Goal: Transaction & Acquisition: Download file/media

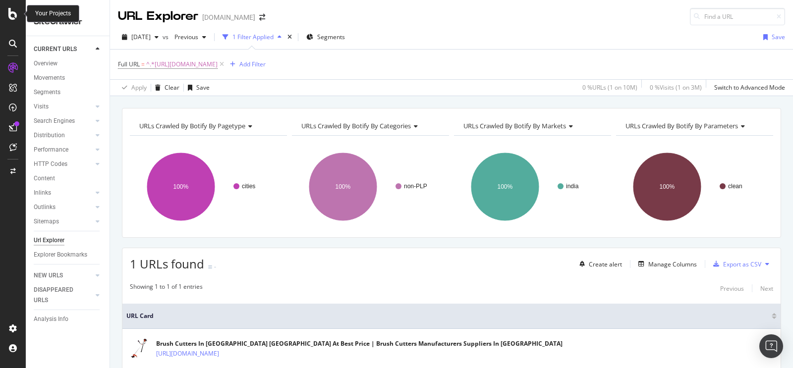
click at [12, 11] on icon at bounding box center [12, 14] width 9 height 12
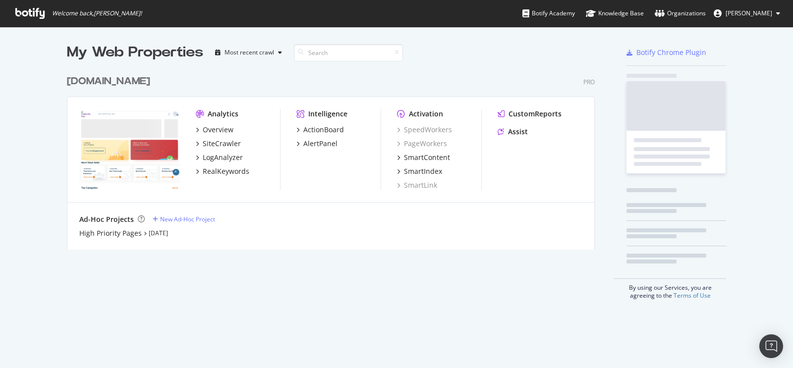
scroll to position [361, 778]
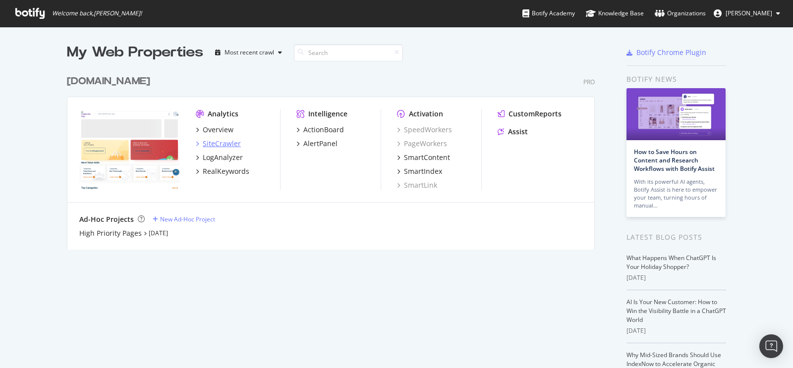
click at [212, 140] on div "SiteCrawler" at bounding box center [222, 144] width 38 height 10
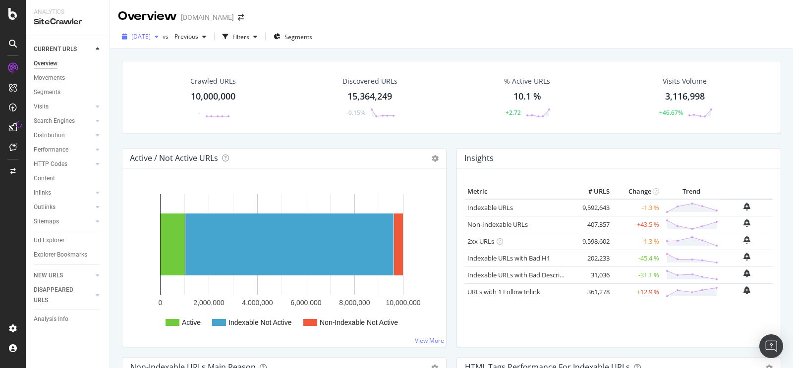
click at [151, 34] on span "[DATE]" at bounding box center [140, 36] width 19 height 8
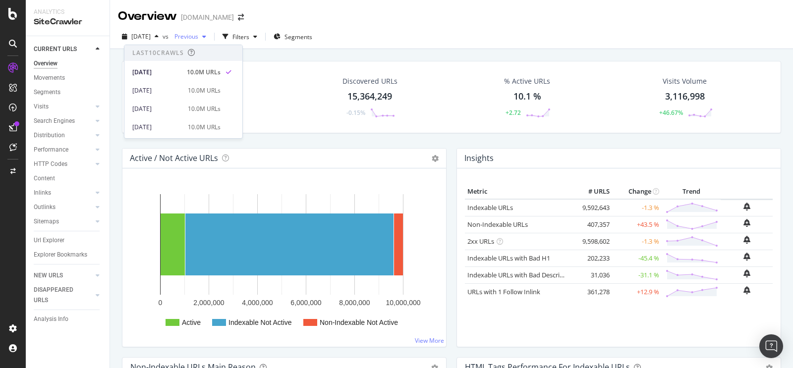
click at [198, 36] on span "Previous" at bounding box center [185, 36] width 28 height 8
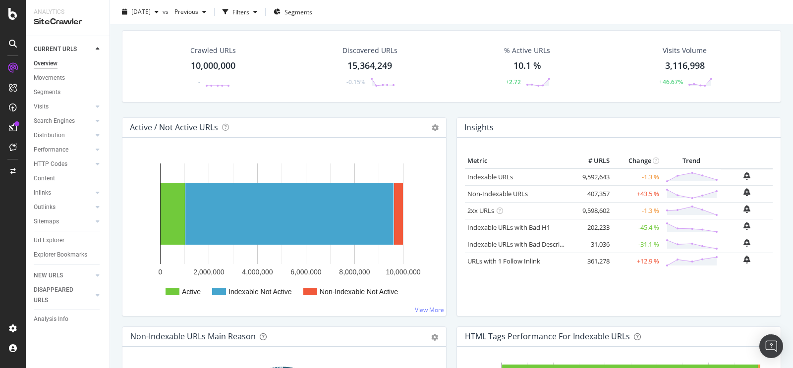
scroll to position [59, 0]
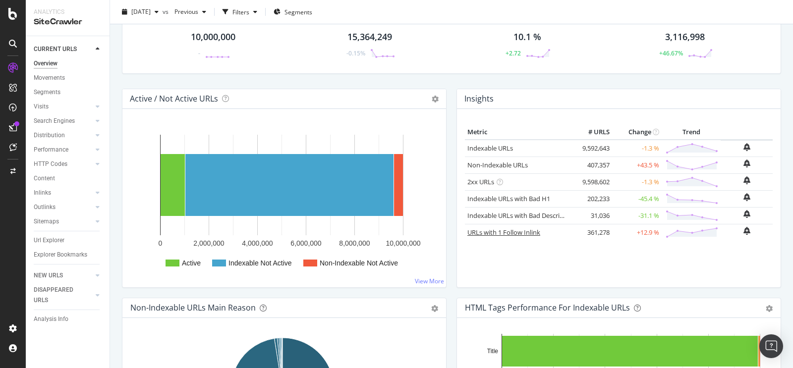
click at [495, 231] on link "URLs with 1 Follow Inlink" at bounding box center [504, 232] width 73 height 9
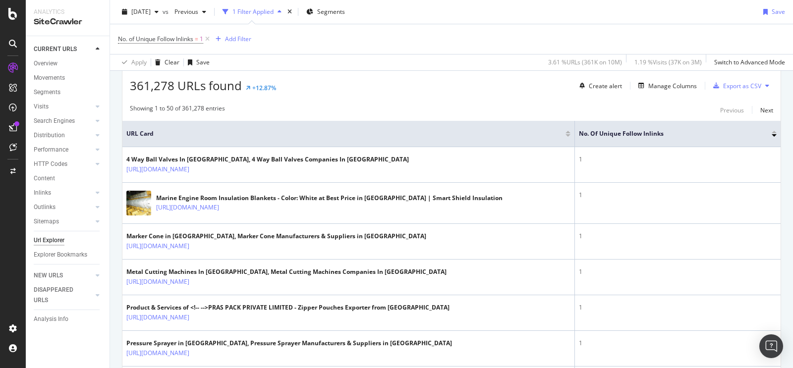
scroll to position [59, 0]
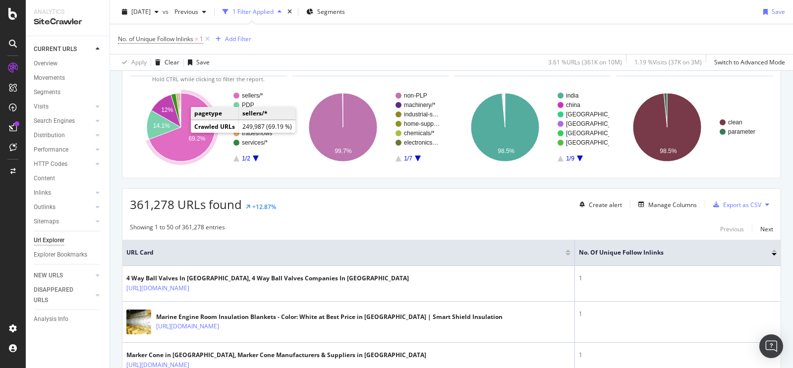
click at [186, 134] on icon "A chart." at bounding box center [182, 127] width 66 height 68
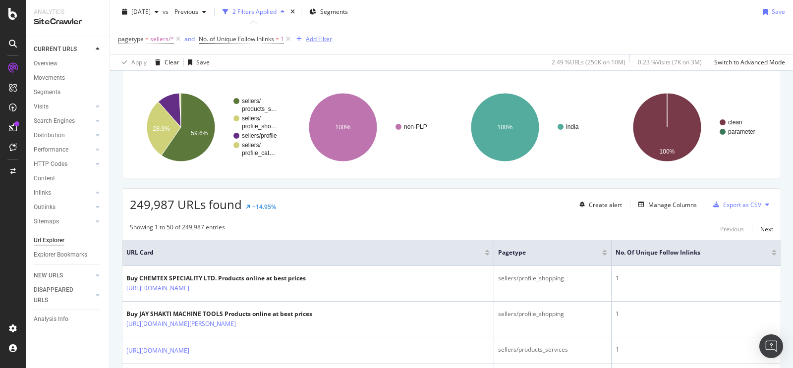
click at [314, 37] on div "Add Filter" at bounding box center [319, 39] width 26 height 8
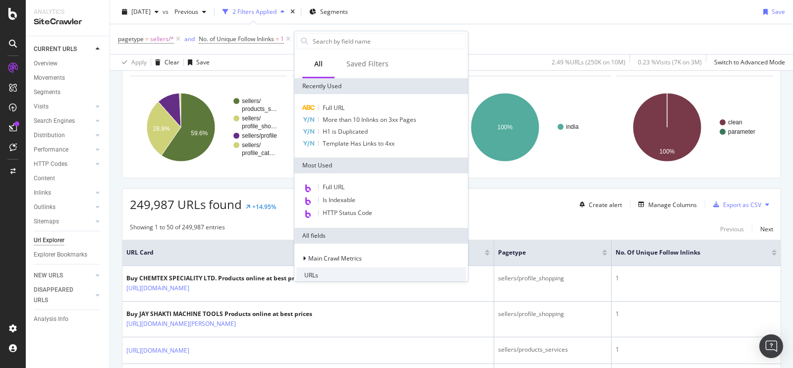
click at [253, 71] on div "URLs Crawled By Botify By pagetype" at bounding box center [207, 67] width 141 height 16
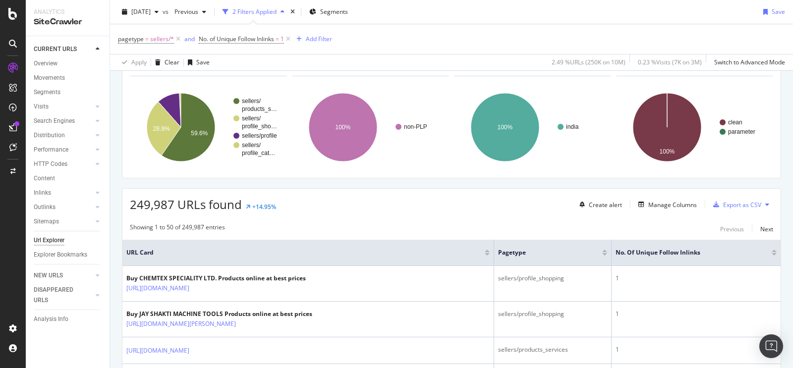
click at [325, 73] on div "URLs Crawled By Botify By categories" at bounding box center [369, 67] width 141 height 16
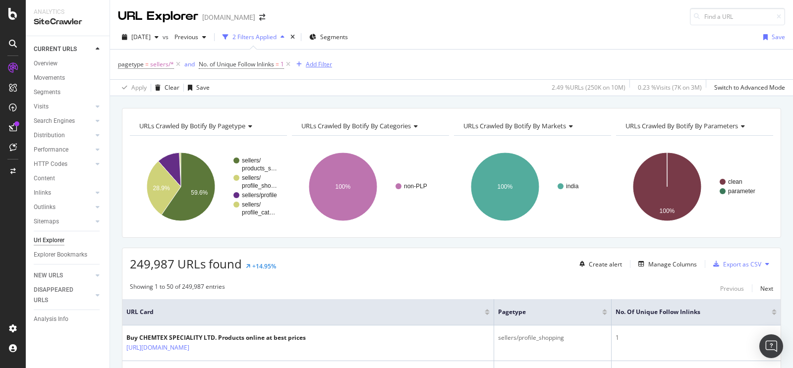
click at [326, 64] on div "Add Filter" at bounding box center [319, 64] width 26 height 8
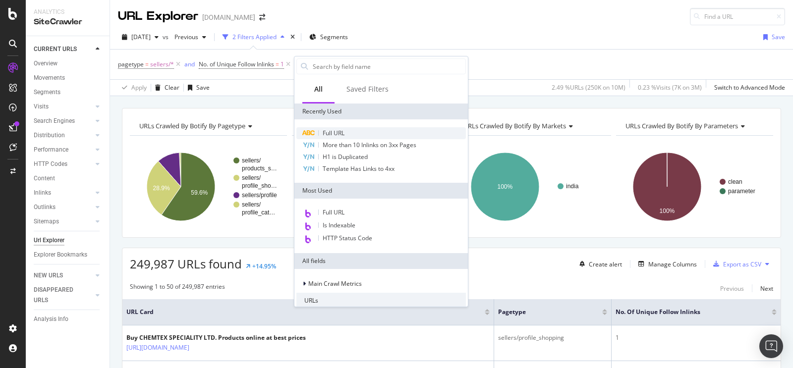
click at [336, 129] on span "Full URL" at bounding box center [334, 133] width 22 height 8
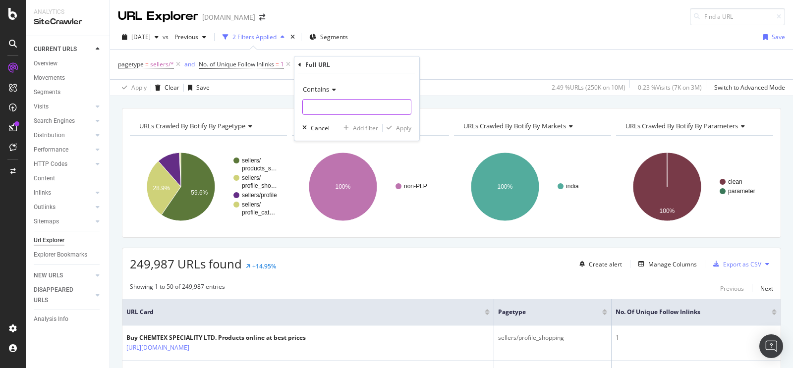
click at [333, 106] on input "text" at bounding box center [357, 107] width 108 height 16
click at [334, 85] on div "Contains" at bounding box center [356, 89] width 109 height 16
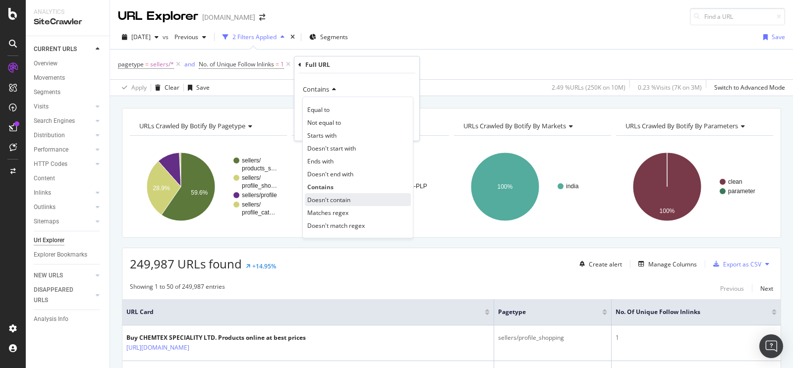
click at [336, 197] on span "Doesn't contain" at bounding box center [328, 200] width 43 height 8
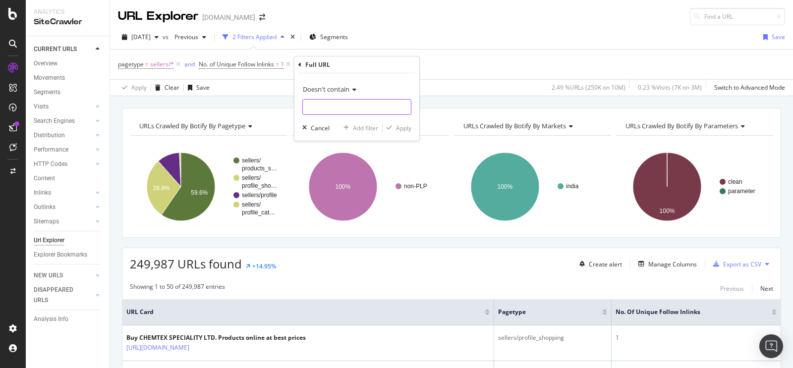
click at [330, 106] on input "text" at bounding box center [357, 107] width 108 height 16
type input "/shopping.html"
click at [404, 126] on div "Apply" at bounding box center [403, 128] width 15 height 8
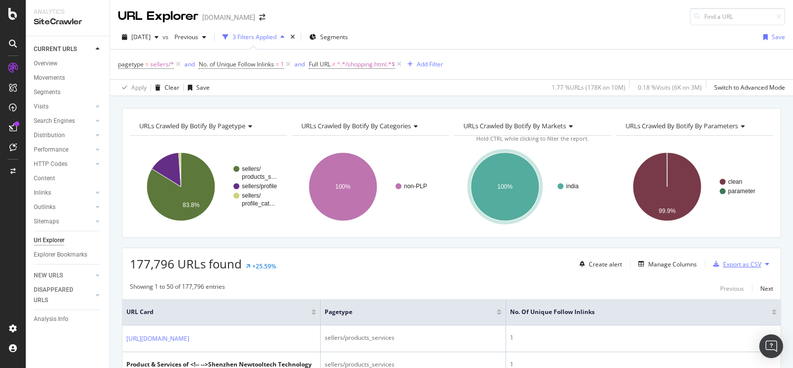
click at [732, 259] on div "Export as CSV" at bounding box center [735, 264] width 52 height 15
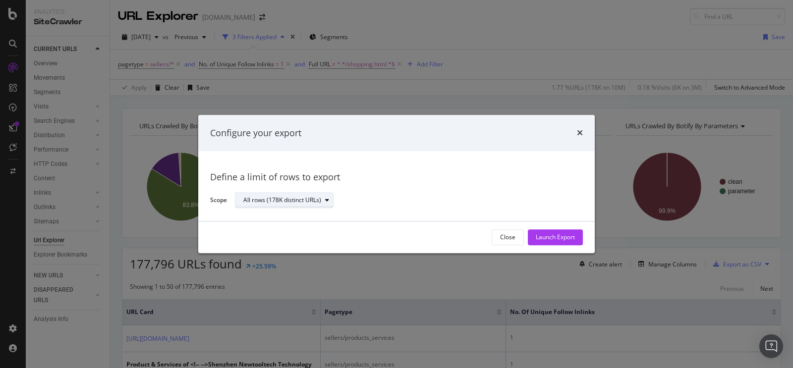
click at [315, 207] on div "All rows (178K distinct URLs)" at bounding box center [288, 201] width 90 height 14
click at [298, 232] on div "Define a limit" at bounding box center [289, 234] width 100 height 12
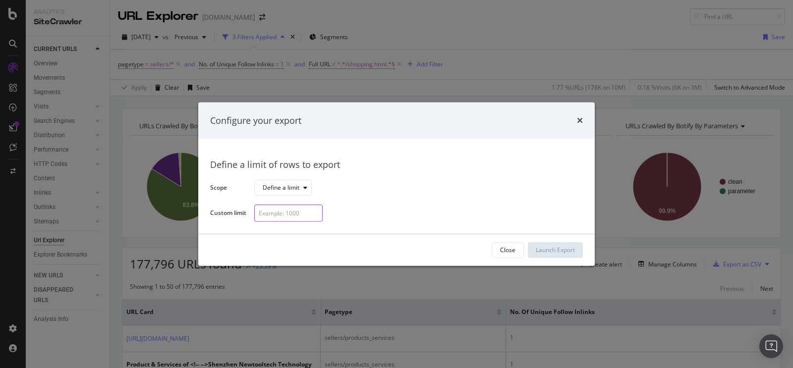
click at [297, 215] on input "modal" at bounding box center [288, 213] width 68 height 17
type input "10000"
click at [556, 251] on div "Launch Export" at bounding box center [555, 250] width 39 height 8
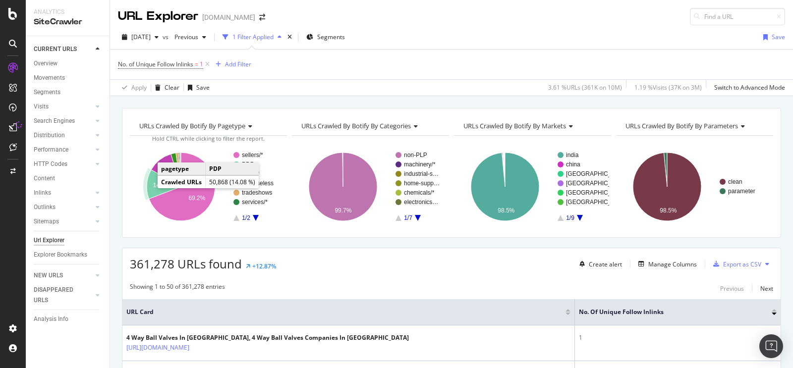
click at [156, 184] on text "14.1%" at bounding box center [161, 185] width 17 height 7
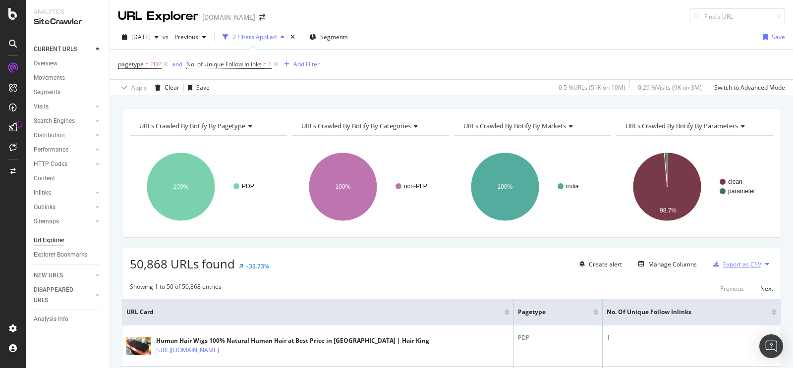
click at [739, 262] on div "Export as CSV" at bounding box center [742, 264] width 38 height 8
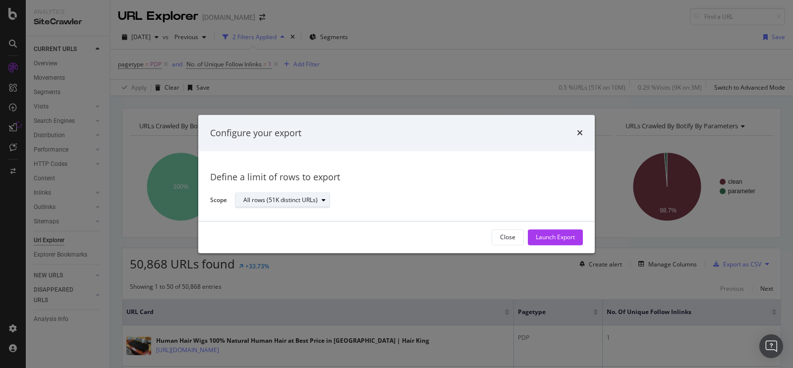
click at [305, 199] on div "All rows (51K distinct URLs)" at bounding box center [280, 201] width 74 height 6
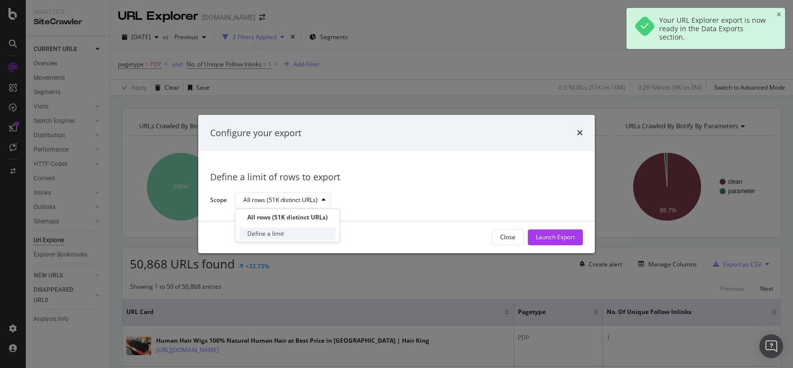
click at [291, 228] on div "Define a limit" at bounding box center [287, 234] width 96 height 12
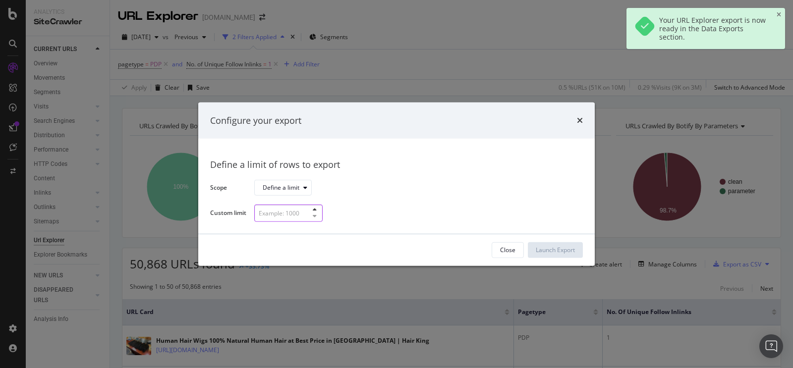
click at [298, 215] on input "modal" at bounding box center [288, 213] width 68 height 17
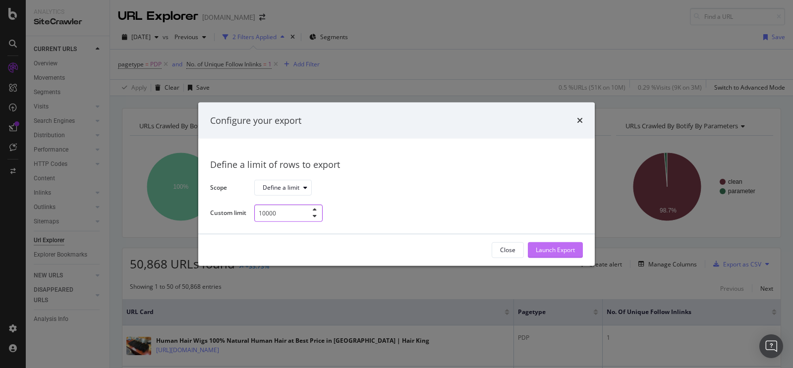
type input "10000"
click at [557, 248] on div "Launch Export" at bounding box center [555, 250] width 39 height 8
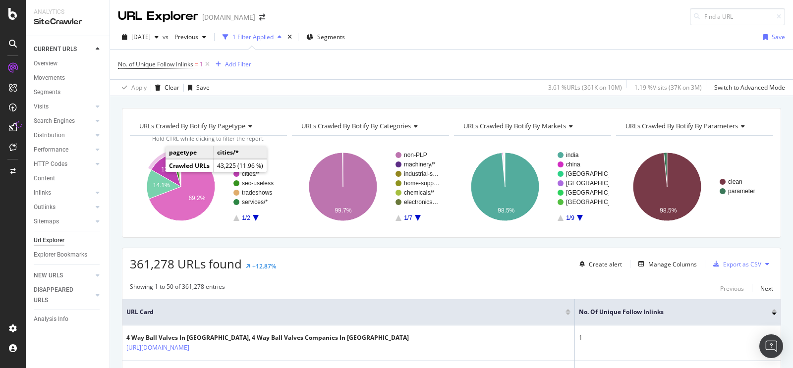
click at [159, 169] on icon "A chart." at bounding box center [166, 170] width 30 height 33
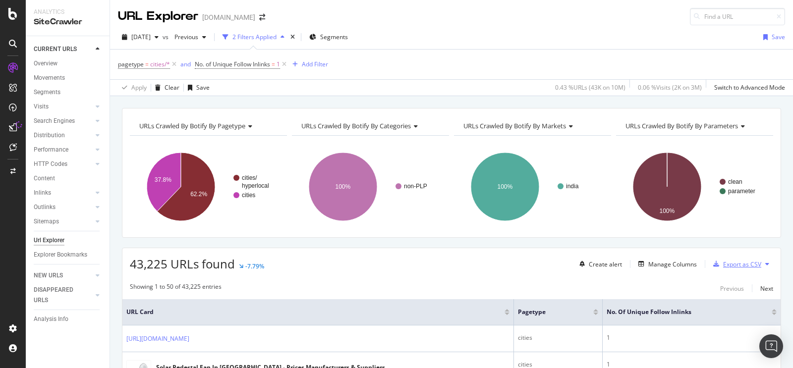
click at [740, 266] on div "Export as CSV" at bounding box center [742, 264] width 38 height 8
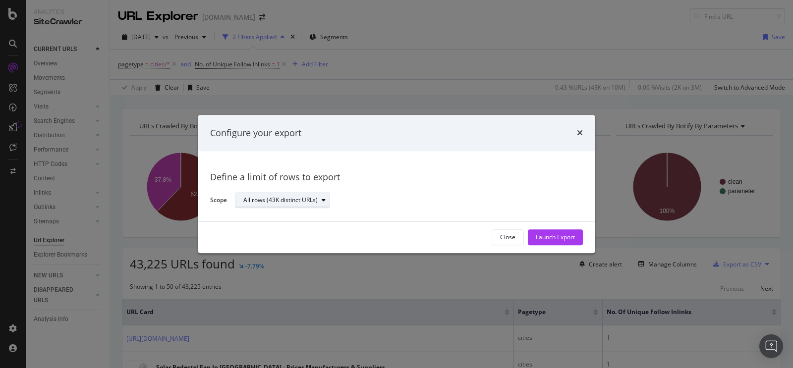
click at [315, 202] on div "All rows (43K distinct URLs)" at bounding box center [280, 201] width 74 height 6
click at [295, 233] on div "Define a limit" at bounding box center [287, 234] width 96 height 12
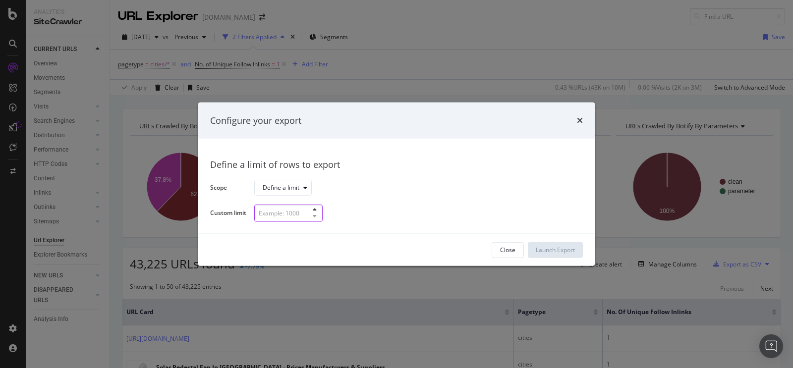
click at [306, 213] on input "modal" at bounding box center [288, 213] width 68 height 17
type input "10000"
click at [563, 251] on div "Launch Export" at bounding box center [555, 250] width 39 height 8
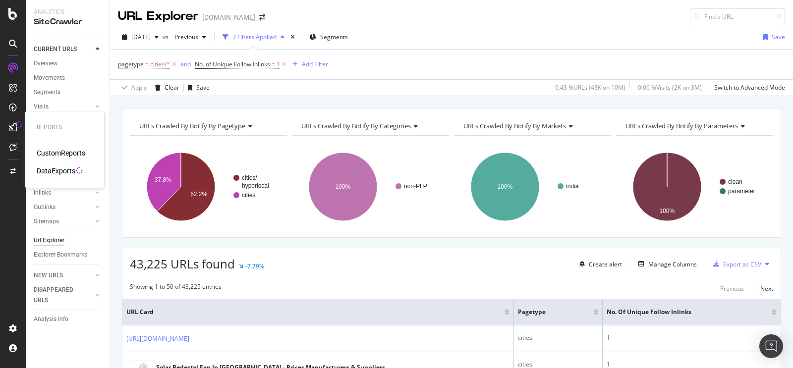
click at [8, 124] on div at bounding box center [13, 127] width 16 height 16
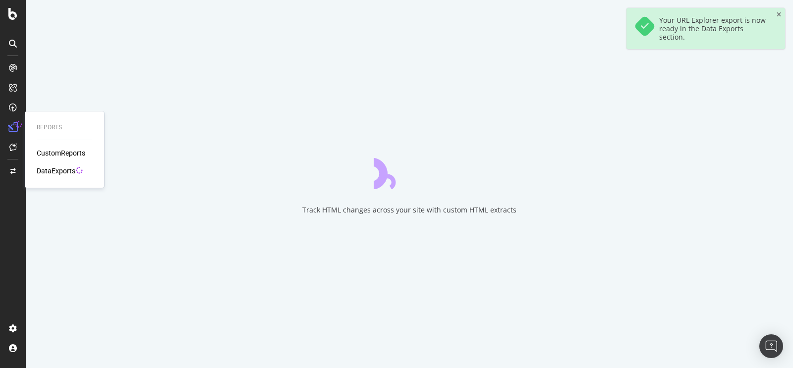
click at [62, 168] on div "DataExports" at bounding box center [56, 171] width 39 height 10
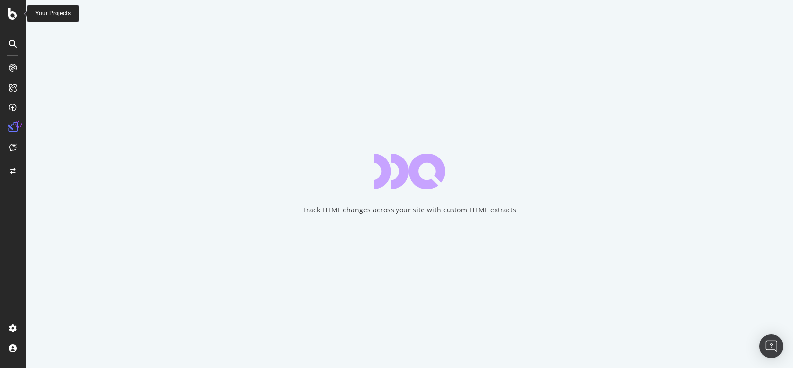
click at [12, 15] on icon at bounding box center [12, 14] width 9 height 12
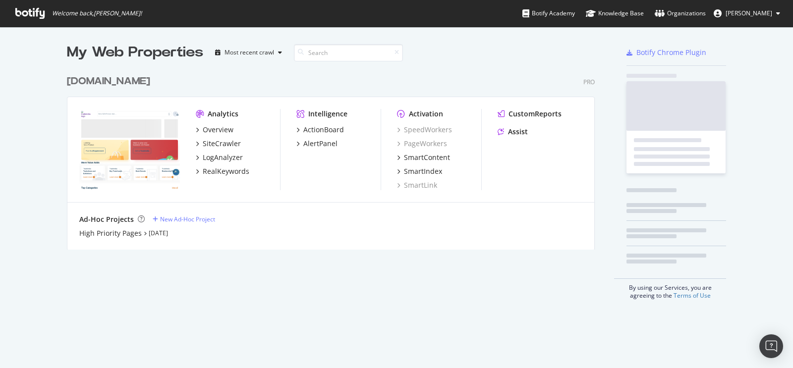
scroll to position [361, 778]
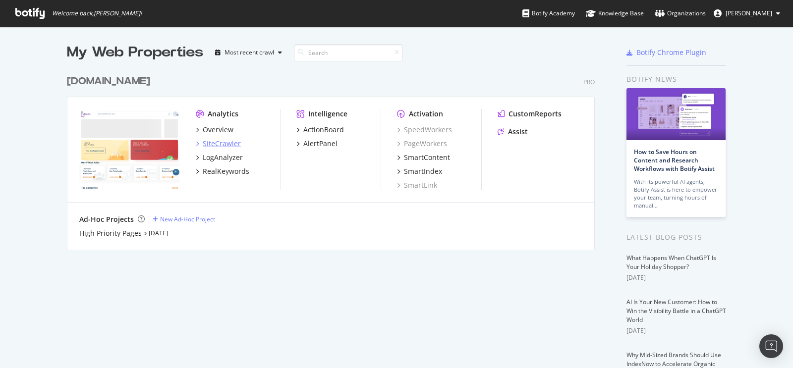
click at [211, 146] on div "SiteCrawler" at bounding box center [222, 144] width 38 height 10
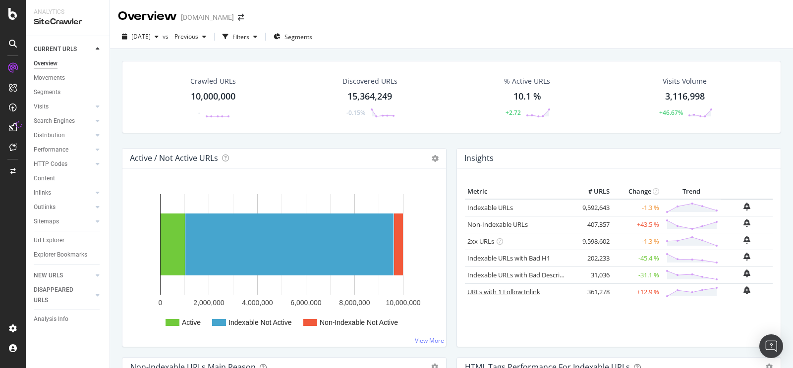
click at [524, 292] on link "URLs with 1 Follow Inlink" at bounding box center [504, 292] width 73 height 9
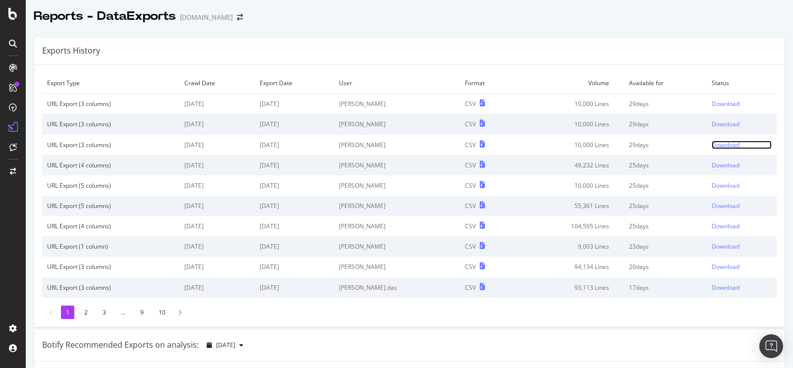
click at [712, 146] on div "Download" at bounding box center [726, 145] width 28 height 8
click at [712, 122] on div "Download" at bounding box center [726, 124] width 28 height 8
click at [714, 103] on div "Download" at bounding box center [726, 104] width 28 height 8
